Goal: Task Accomplishment & Management: Complete application form

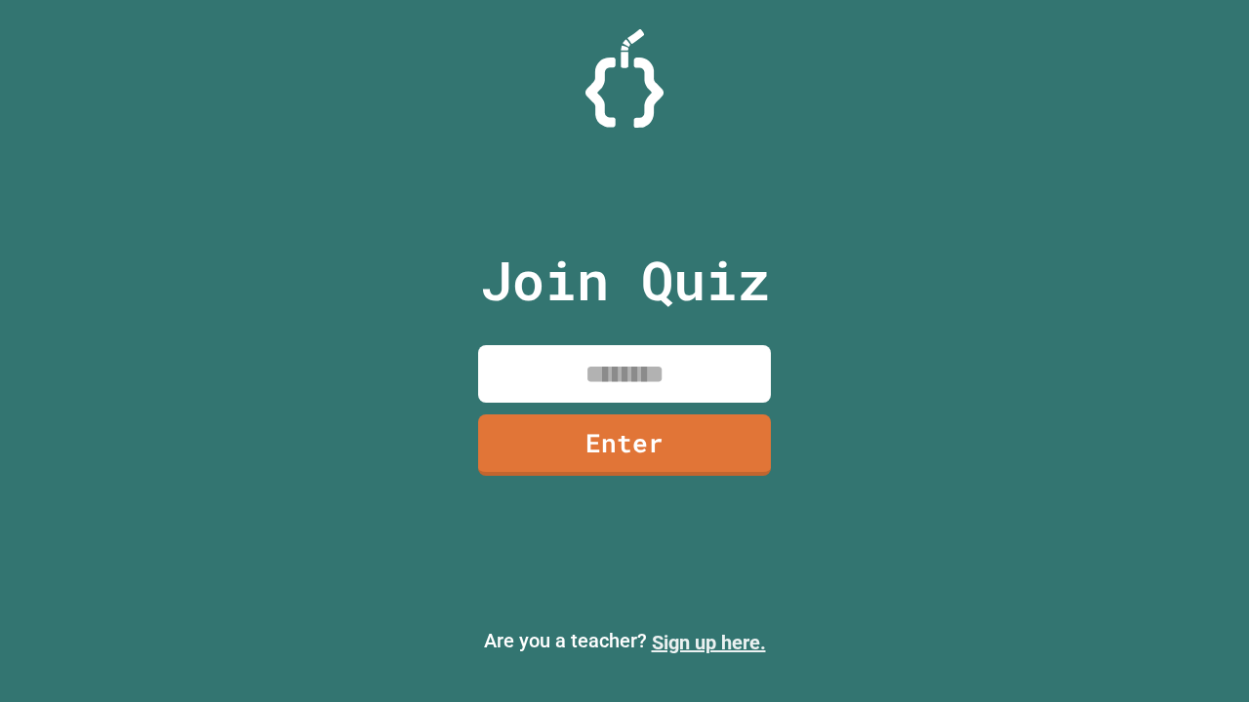
click at [708, 643] on link "Sign up here." at bounding box center [709, 642] width 114 height 23
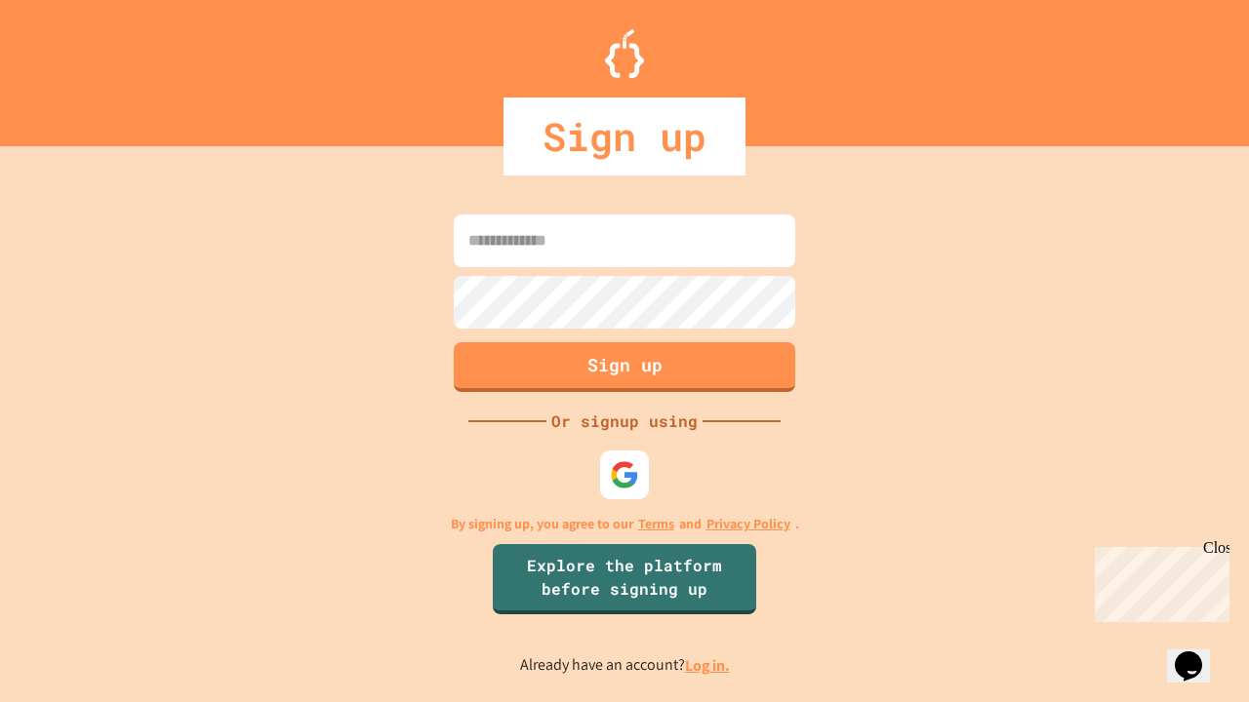
click at [708, 665] on link "Log in." at bounding box center [707, 666] width 45 height 20
